Goal: Find specific page/section: Find specific page/section

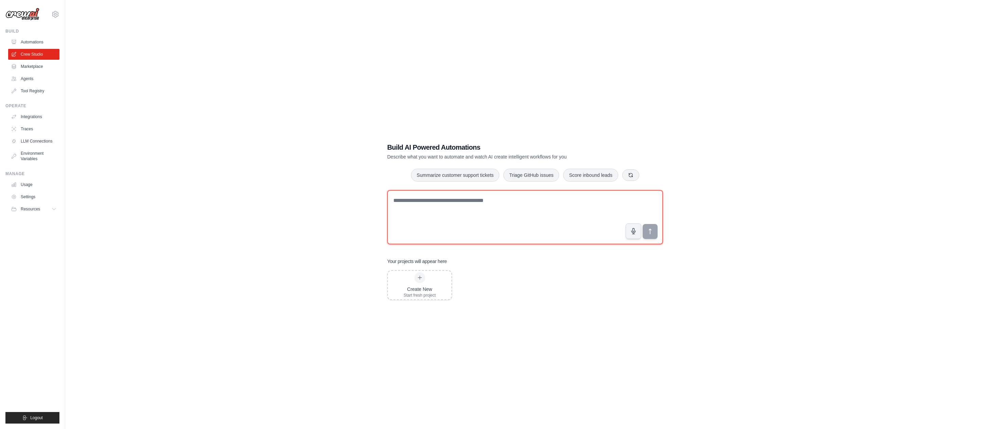
click at [511, 207] on textarea at bounding box center [525, 217] width 276 height 54
click at [33, 66] on link "Marketplace" at bounding box center [34, 66] width 51 height 11
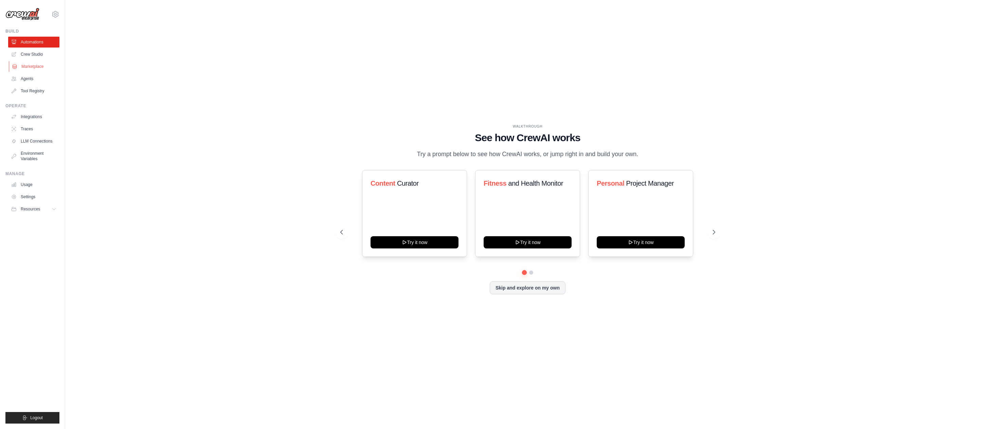
click at [36, 67] on link "Marketplace" at bounding box center [34, 66] width 51 height 11
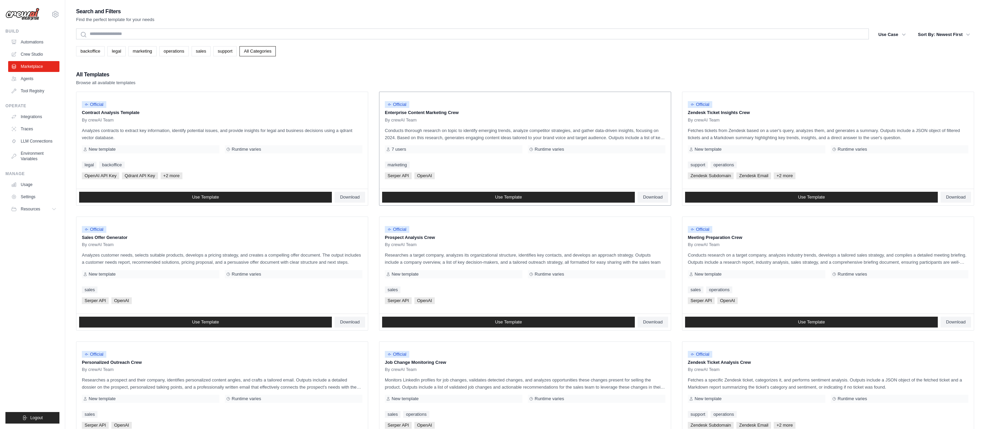
scroll to position [200, 0]
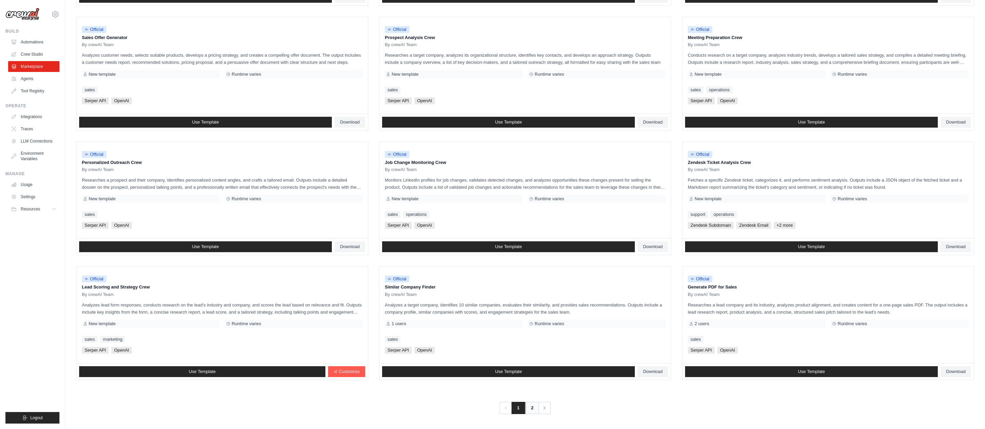
click at [534, 409] on link "2" at bounding box center [533, 408] width 14 height 12
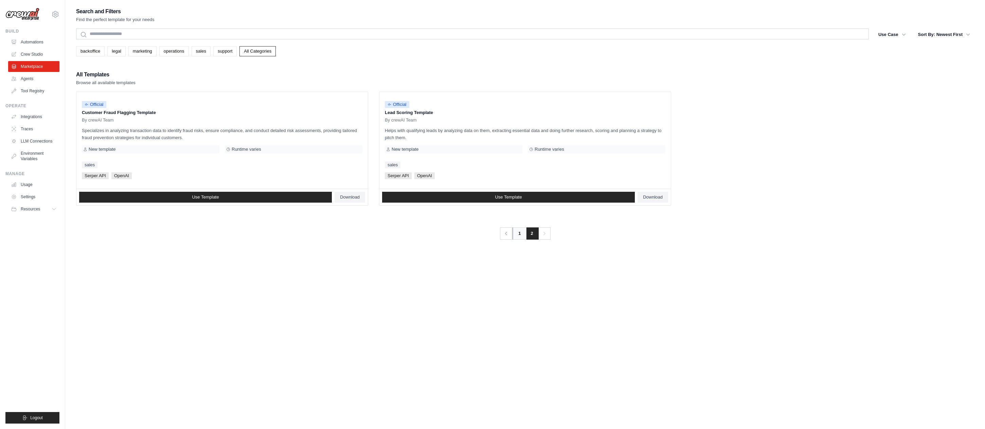
click at [516, 234] on link "1" at bounding box center [520, 234] width 14 height 12
